Goal: Register for event/course

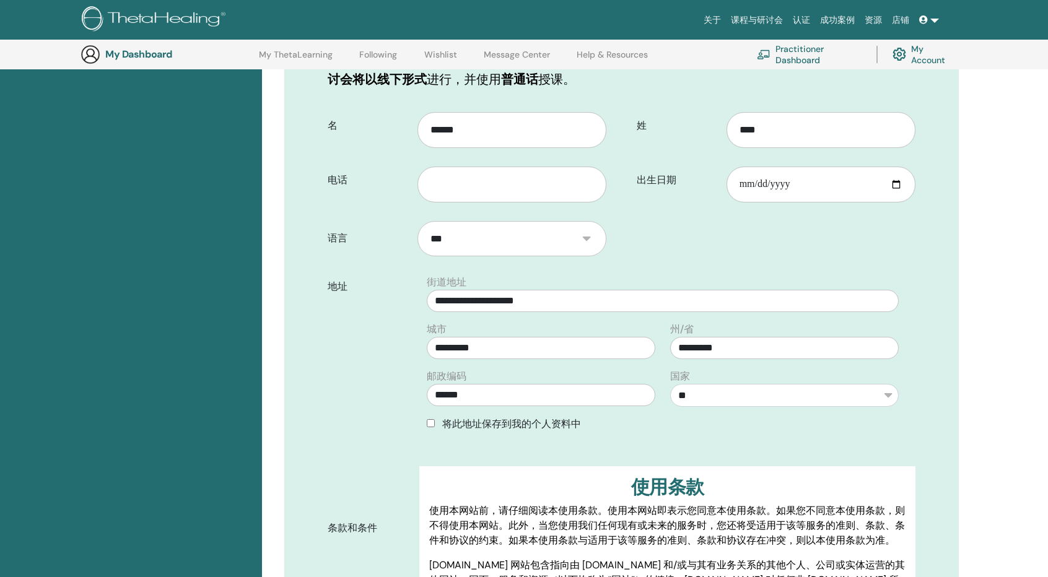
scroll to position [154, 0]
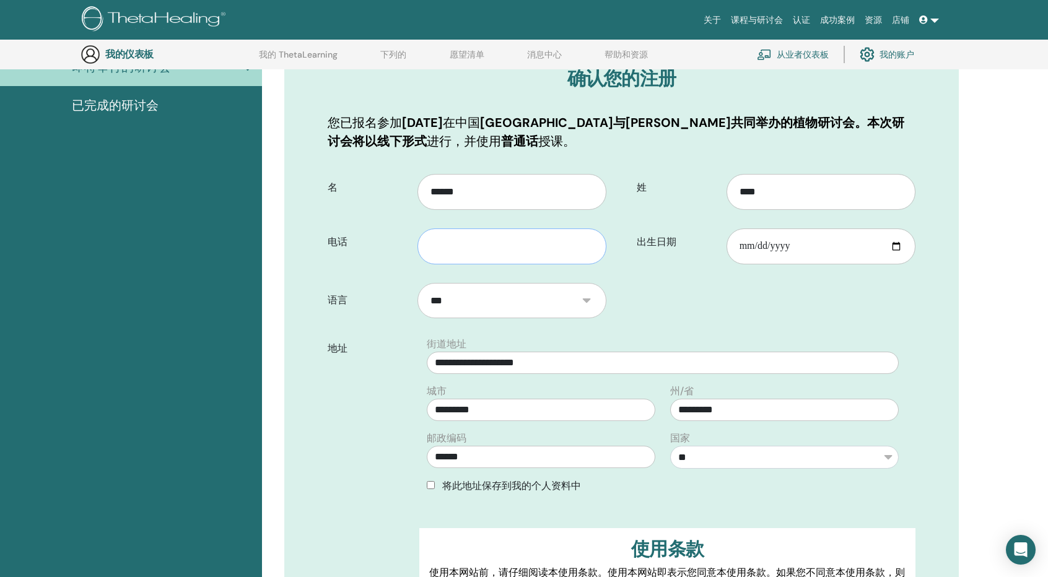
click at [503, 250] on input "text" at bounding box center [512, 247] width 189 height 36
type input "**********"
click at [815, 243] on input "出生日期" at bounding box center [821, 247] width 189 height 36
click at [886, 238] on input "出生日期" at bounding box center [821, 247] width 189 height 36
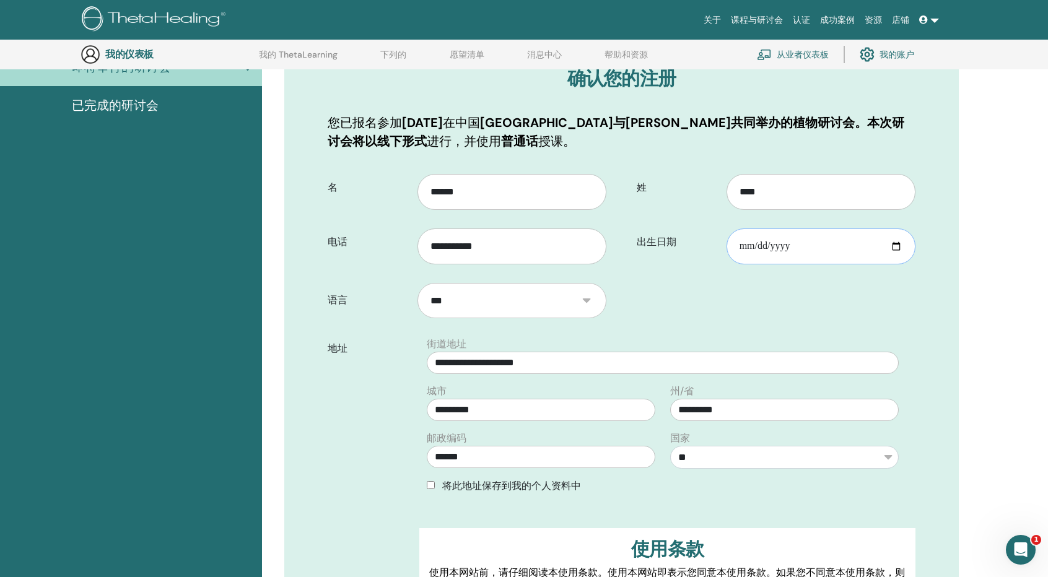
click at [895, 246] on input "出生日期" at bounding box center [821, 247] width 189 height 36
type input "**********"
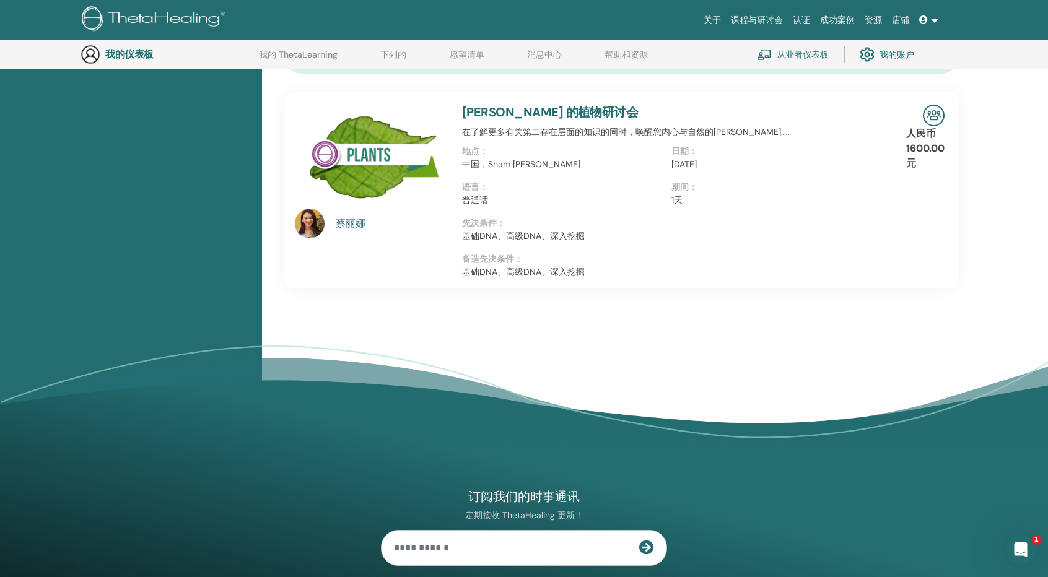
scroll to position [649, 0]
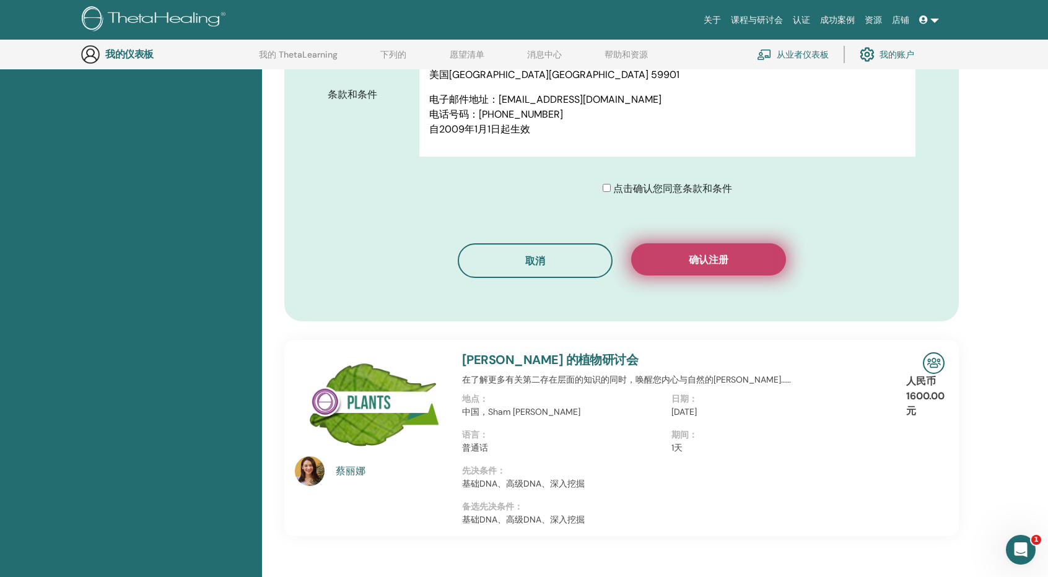
click at [685, 257] on button "确认注册" at bounding box center [708, 259] width 155 height 32
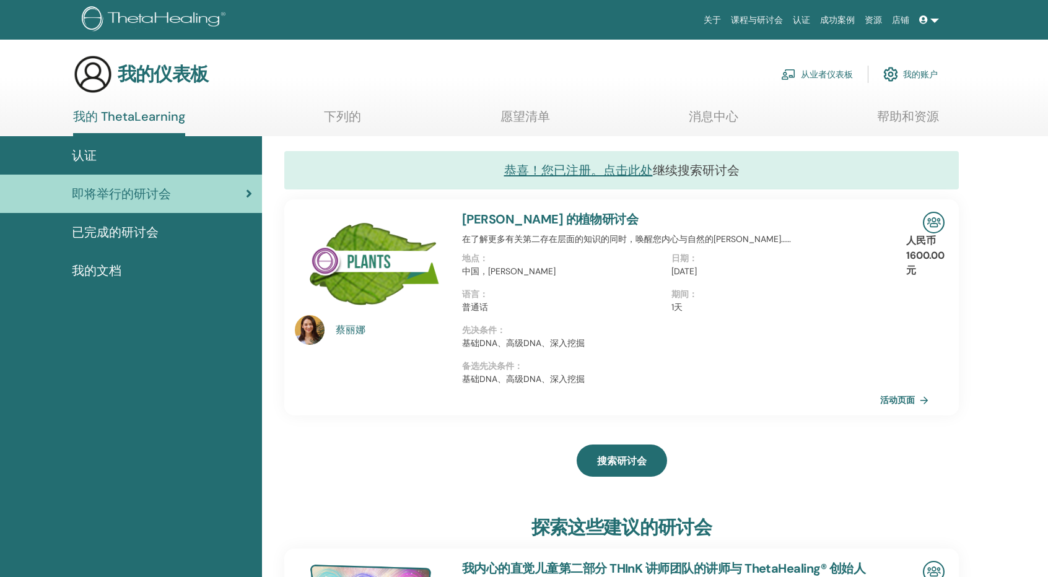
click at [162, 231] on div "已完成的研讨会" at bounding box center [131, 232] width 242 height 19
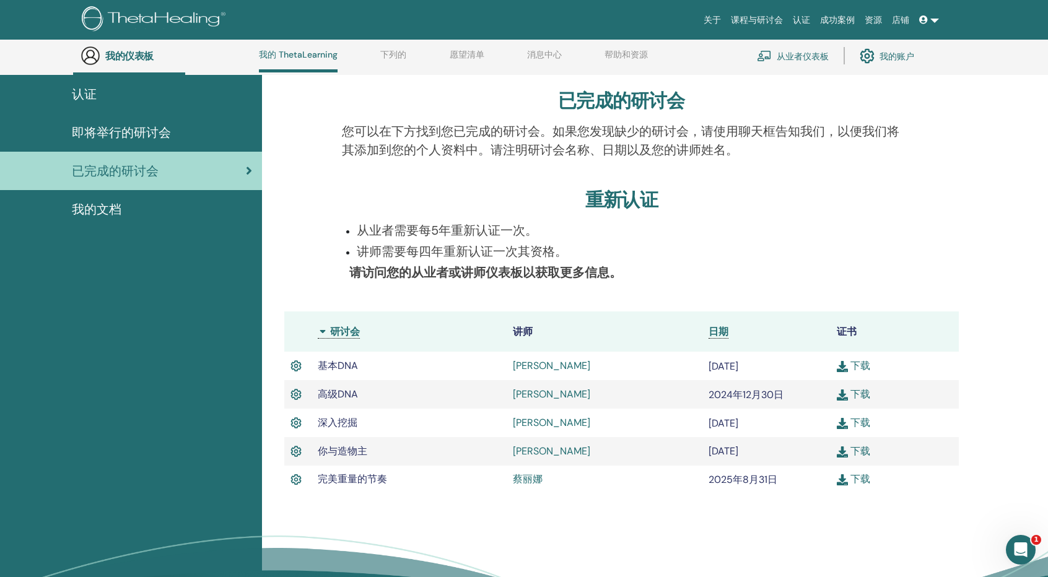
click at [845, 481] on img at bounding box center [842, 480] width 11 height 11
click at [123, 141] on span "即将举行的研讨会" at bounding box center [121, 132] width 99 height 19
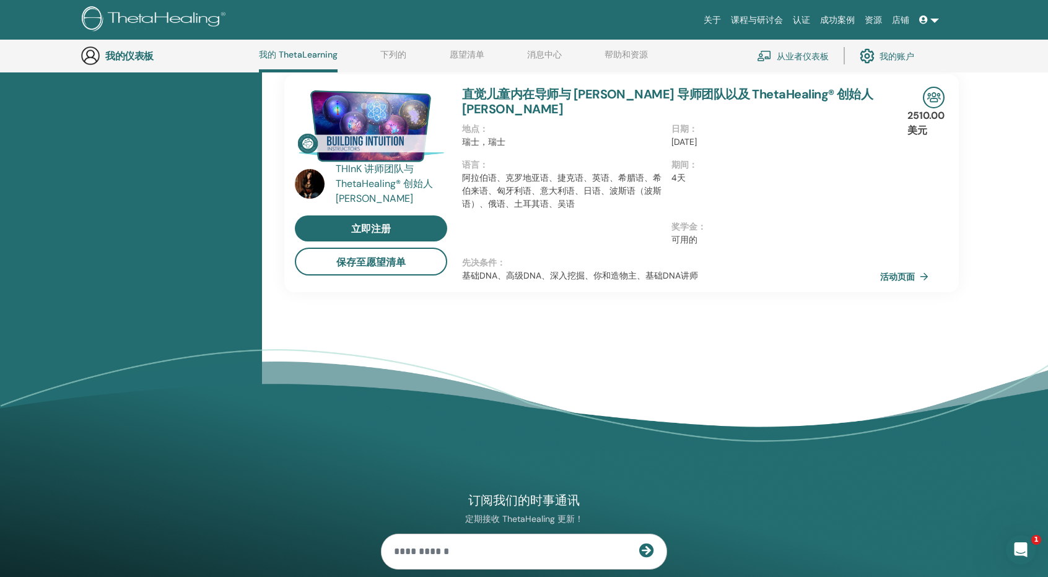
scroll to position [838, 0]
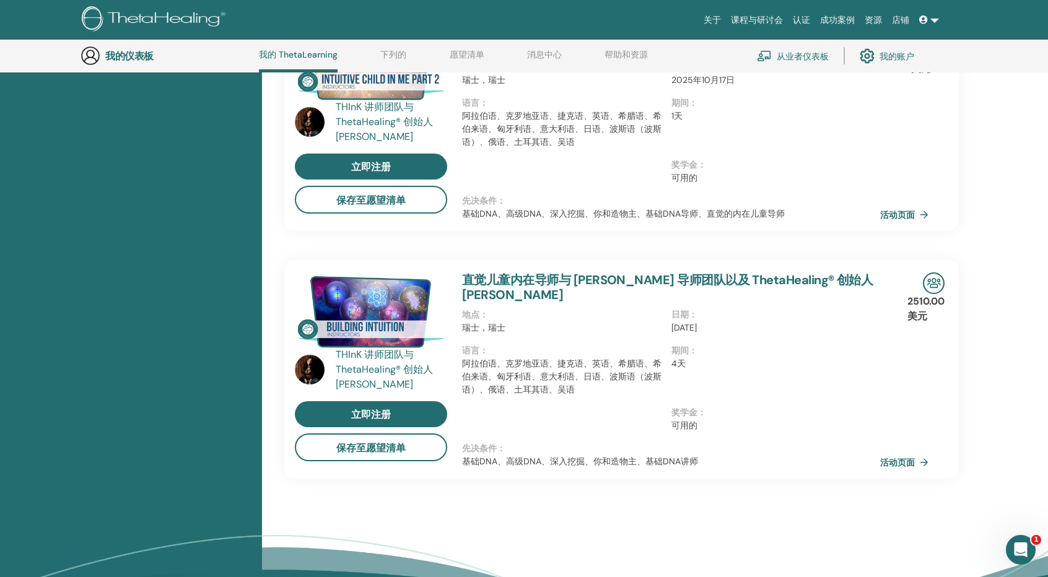
click at [399, 365] on font "ThetaHealing® 创始人Vianna Stibal" at bounding box center [384, 377] width 97 height 28
